Goal: Find contact information: Find contact information

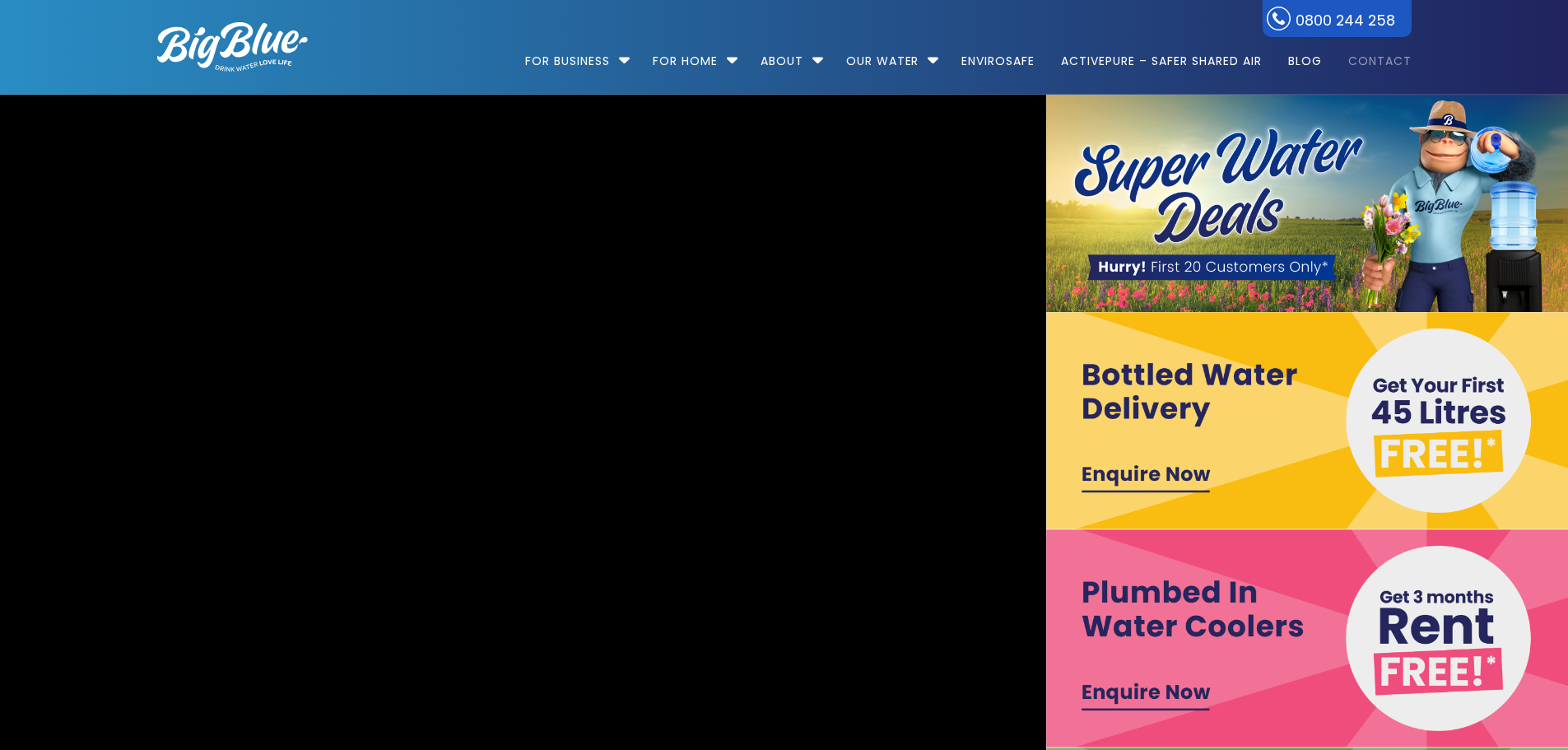
click at [1387, 58] on link "Contact" at bounding box center [1374, 53] width 75 height 106
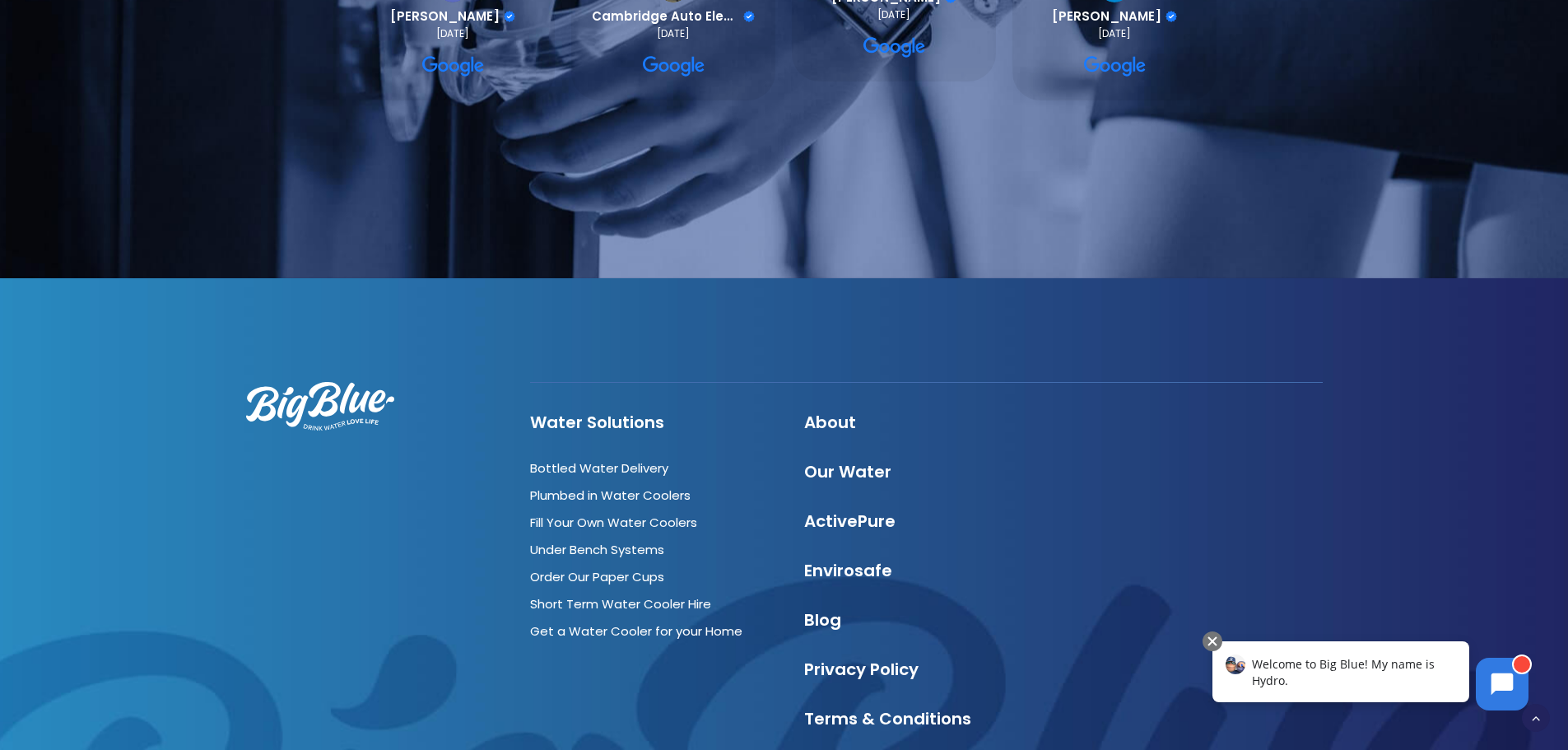
scroll to position [1729, 0]
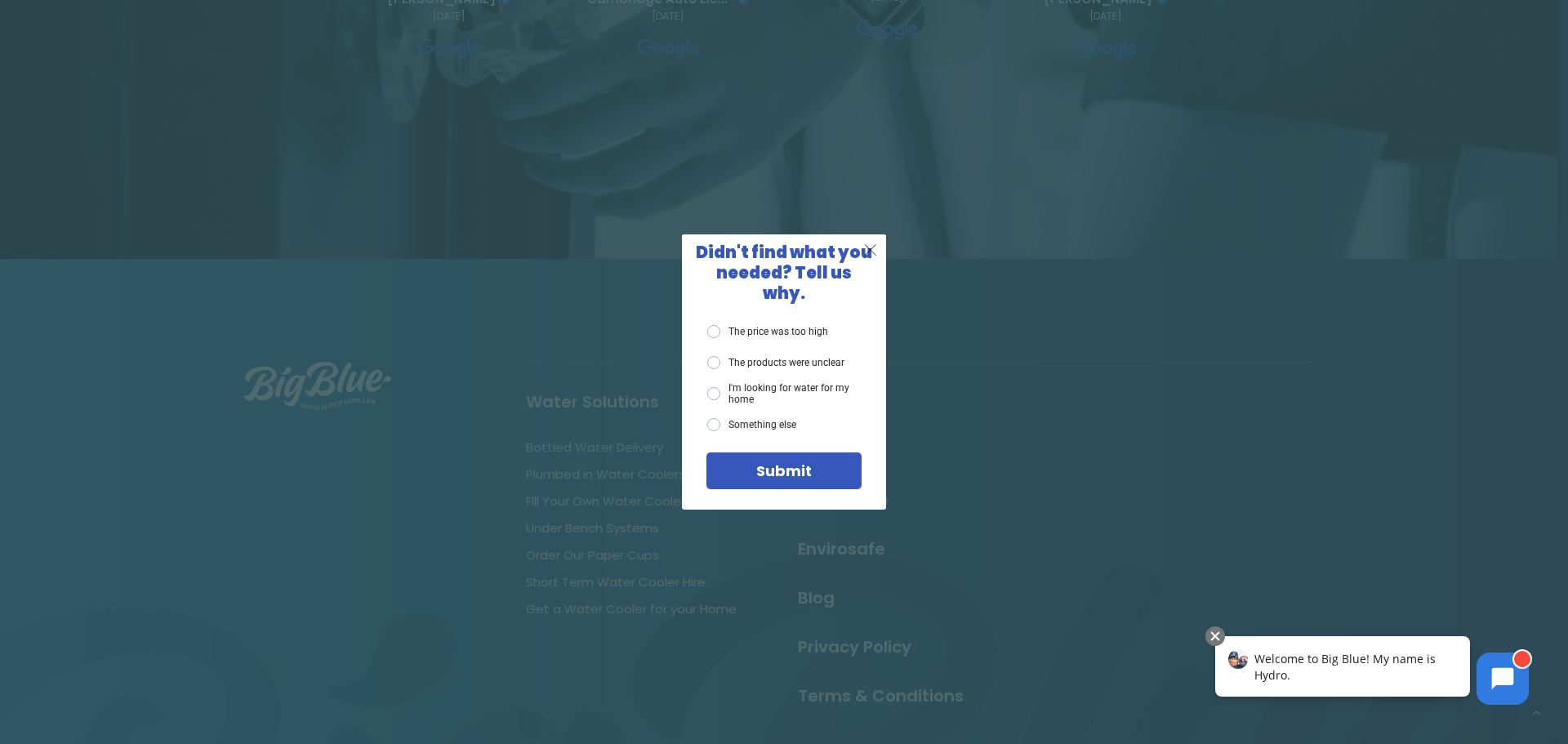
click at [868, 260] on span "X" at bounding box center [870, 249] width 15 height 20
